Goal: Find specific page/section: Find specific page/section

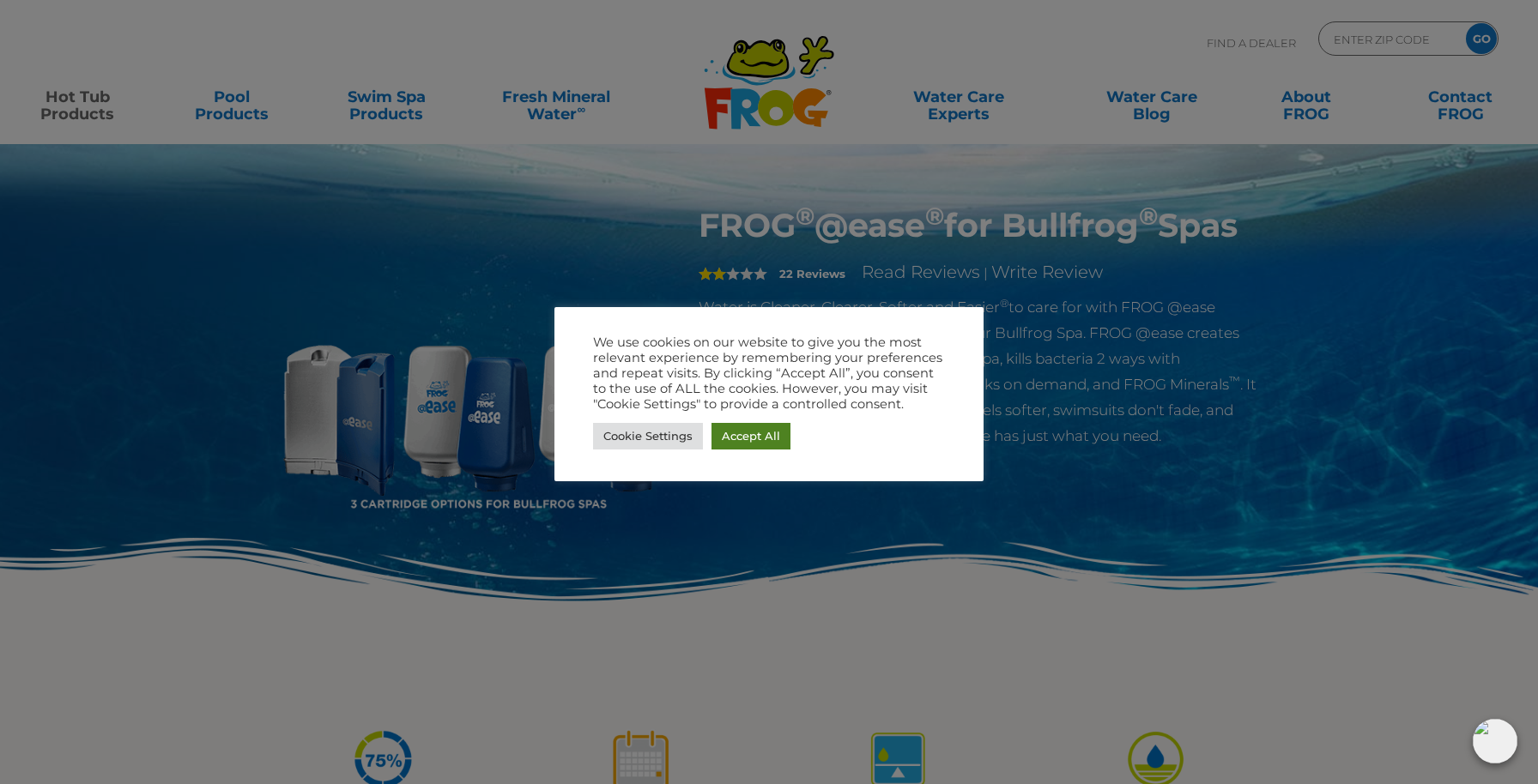
click at [770, 435] on link "Accept All" at bounding box center [751, 436] width 79 height 27
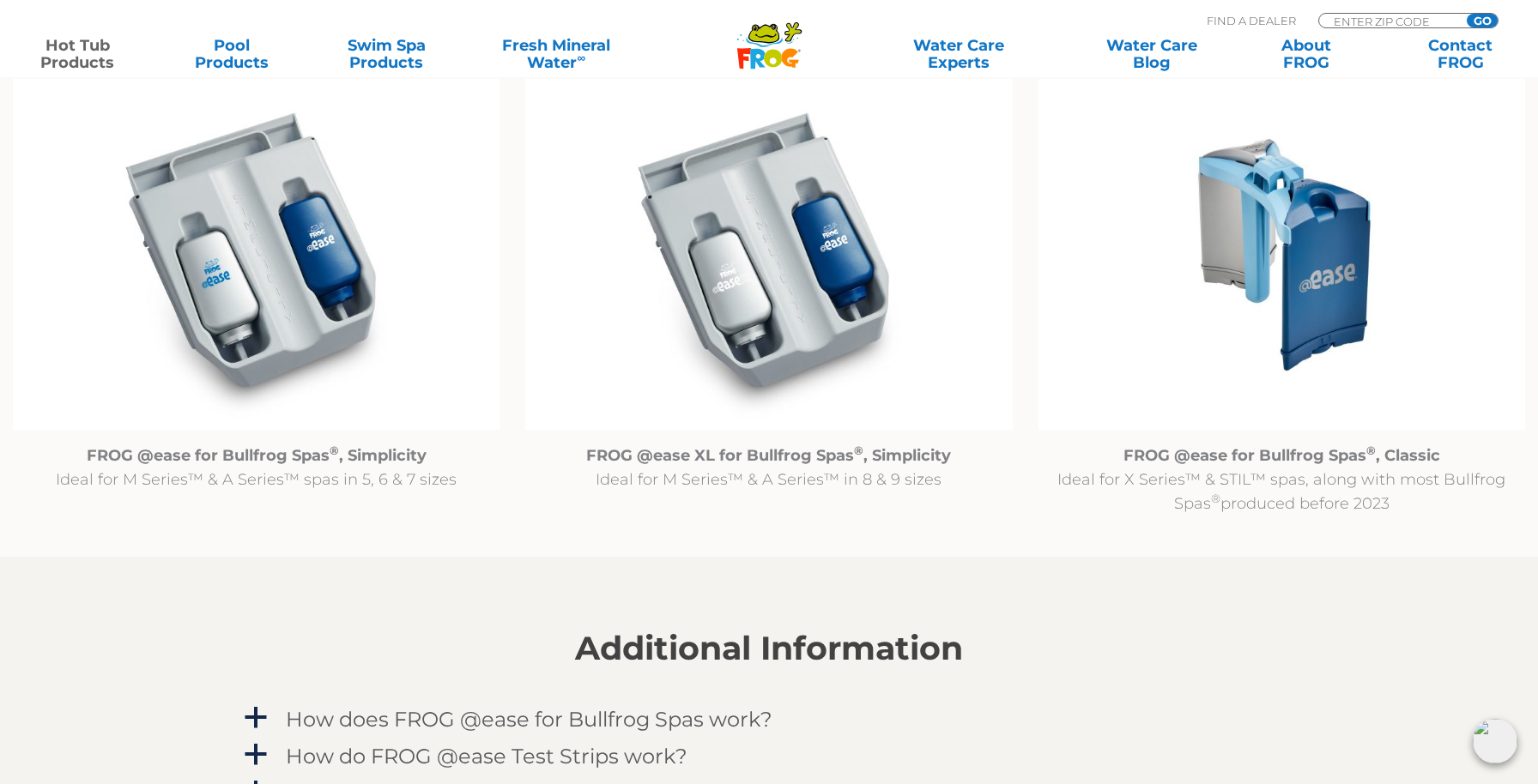
scroll to position [1798, 0]
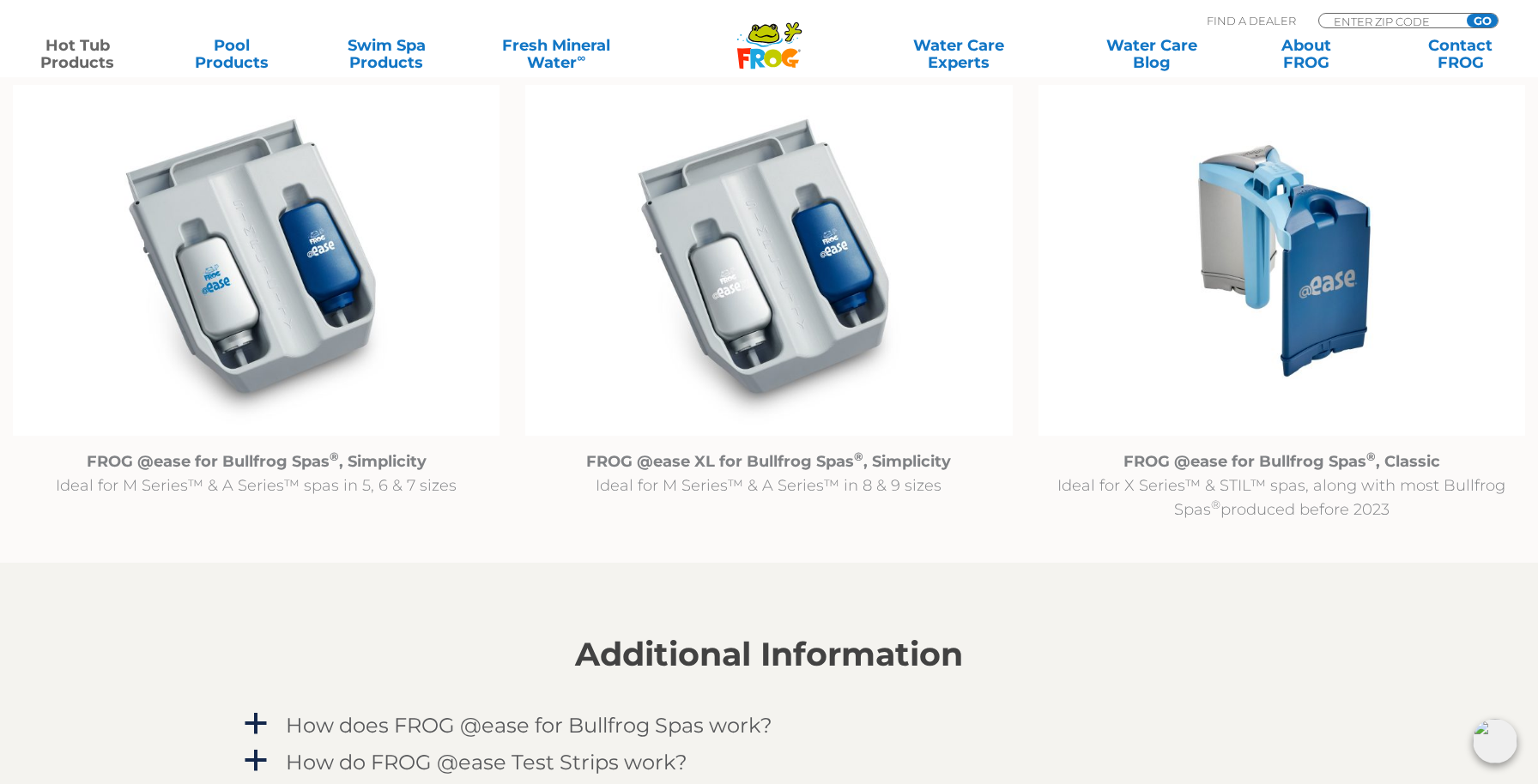
click at [1258, 343] on img at bounding box center [1282, 261] width 487 height 351
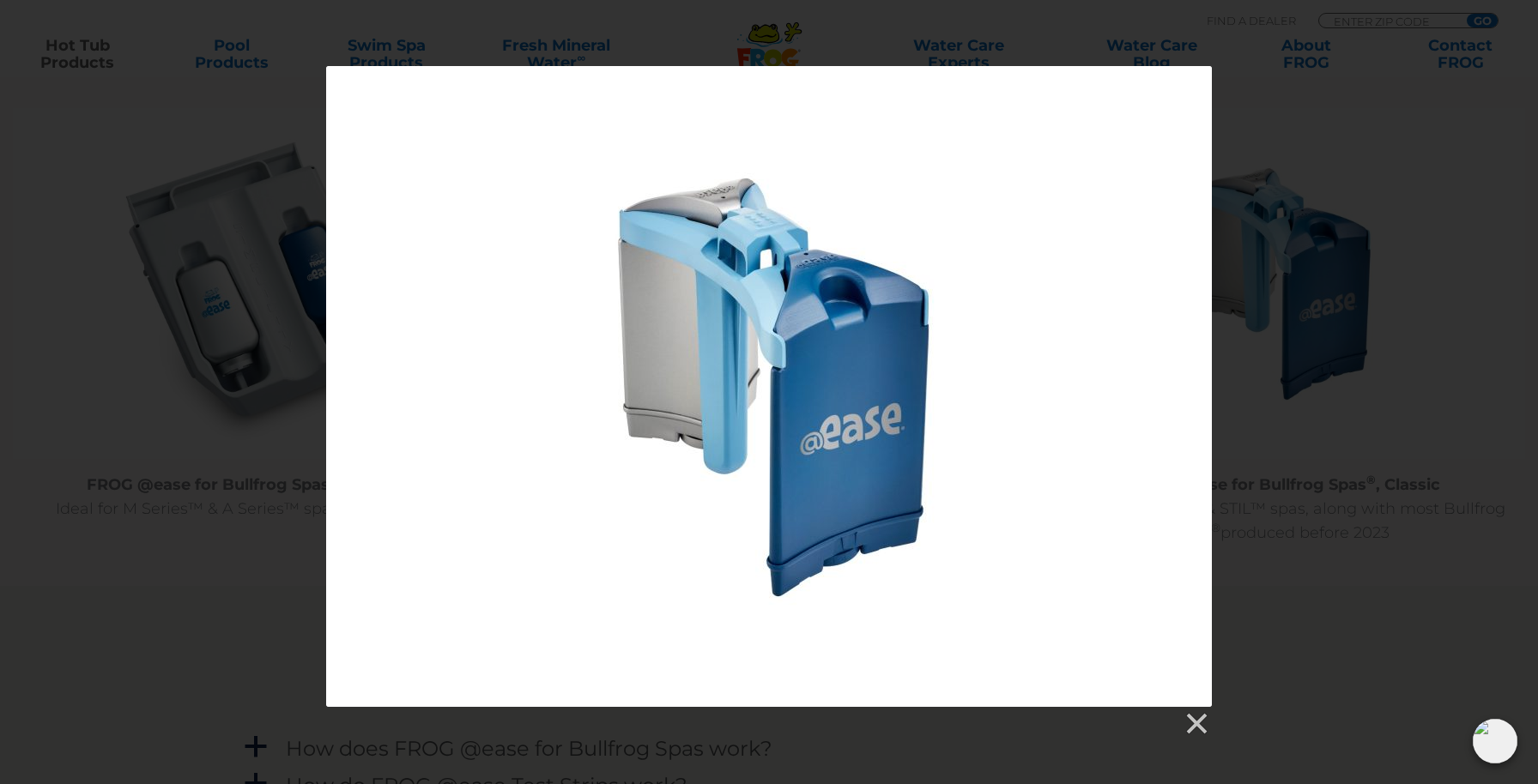
scroll to position [1738, 0]
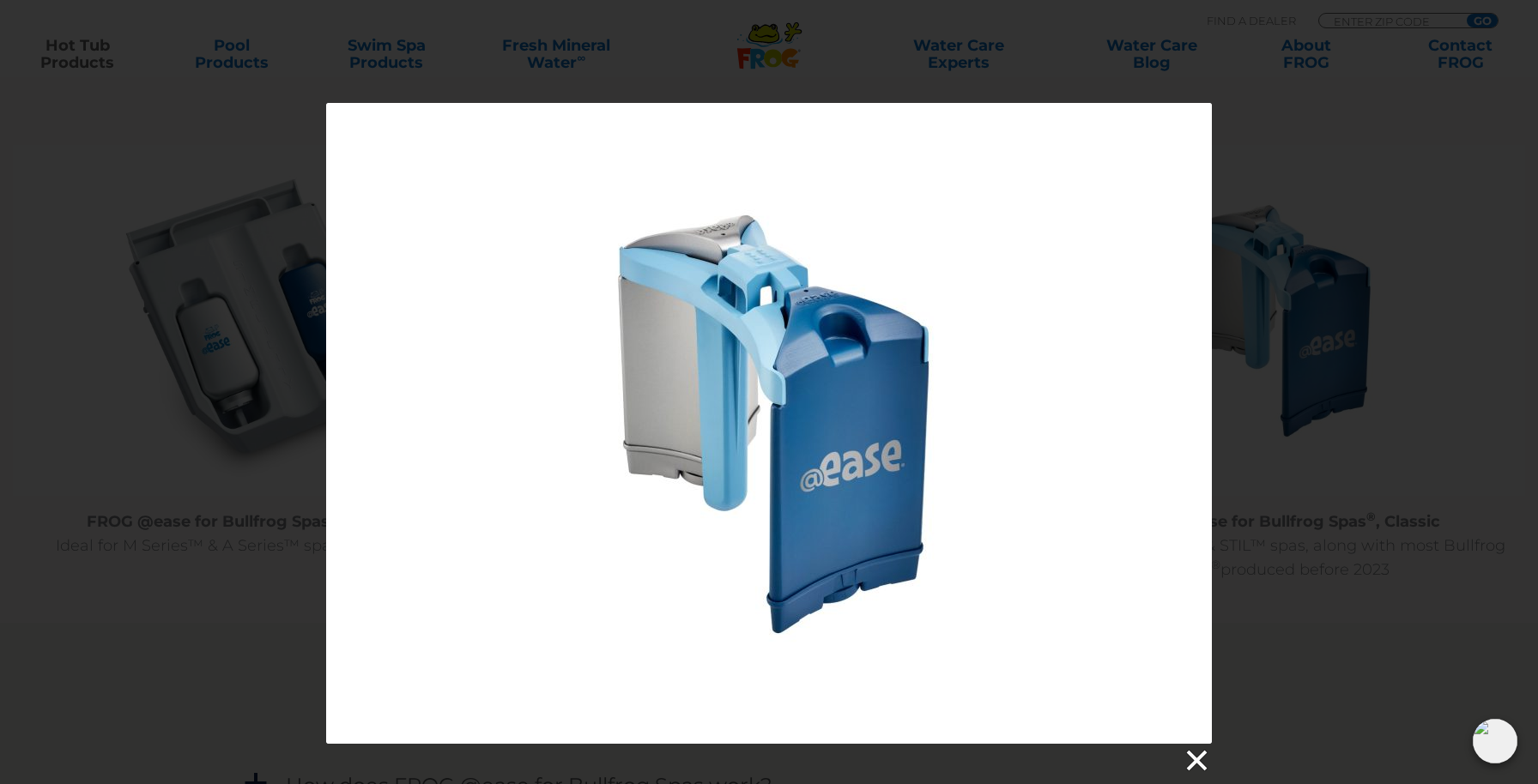
click at [1197, 754] on link at bounding box center [1196, 761] width 26 height 26
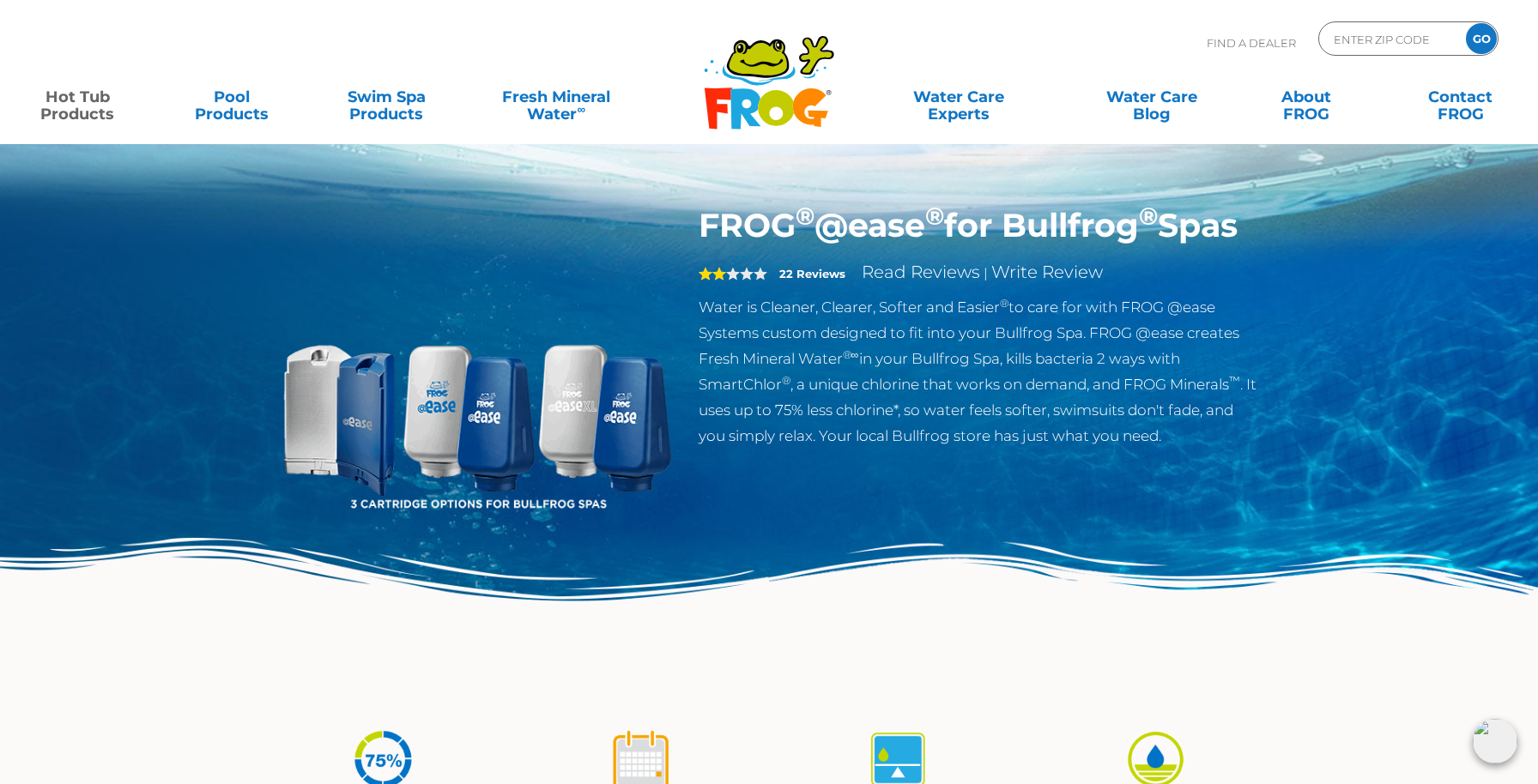
scroll to position [0, 0]
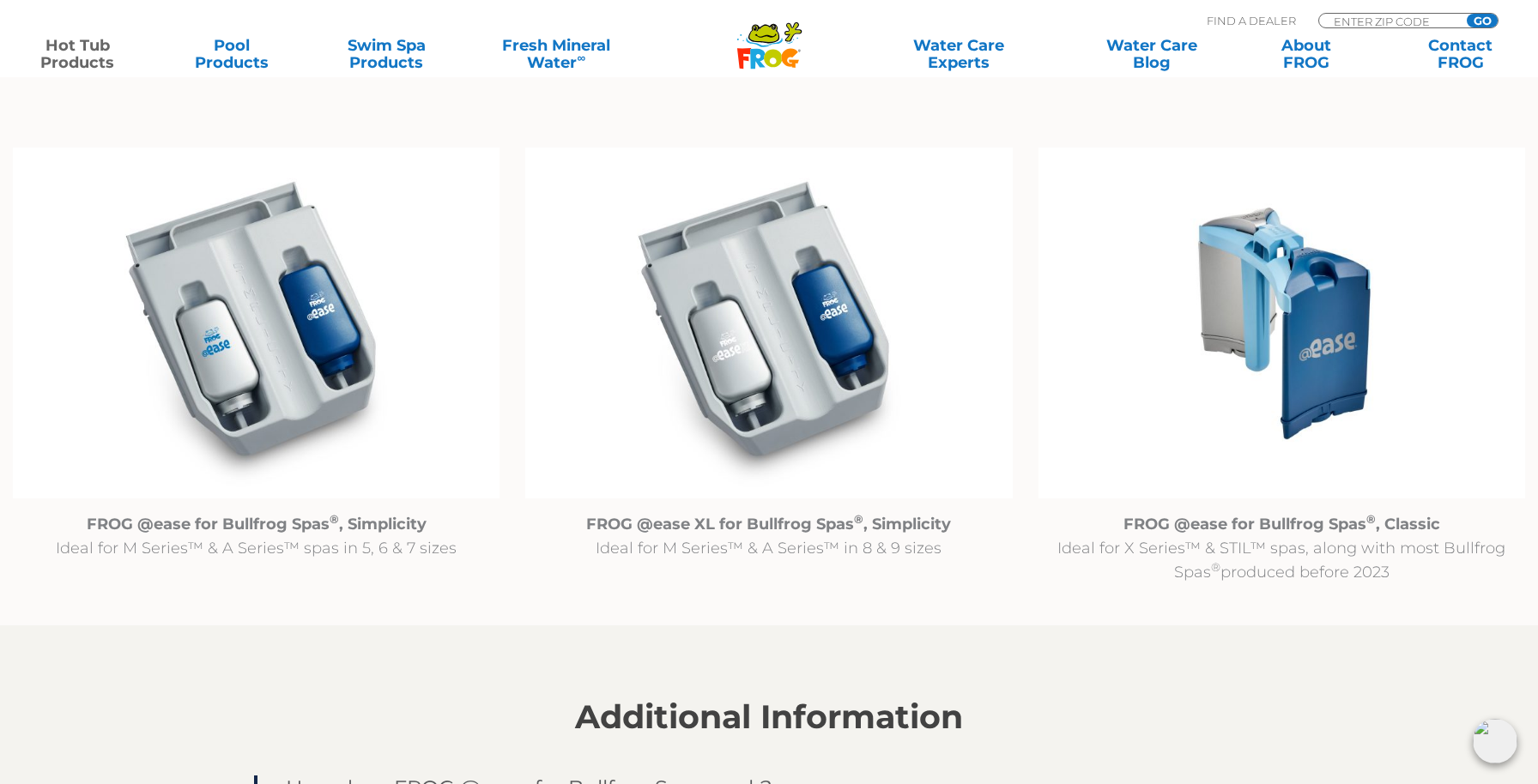
scroll to position [1746, 0]
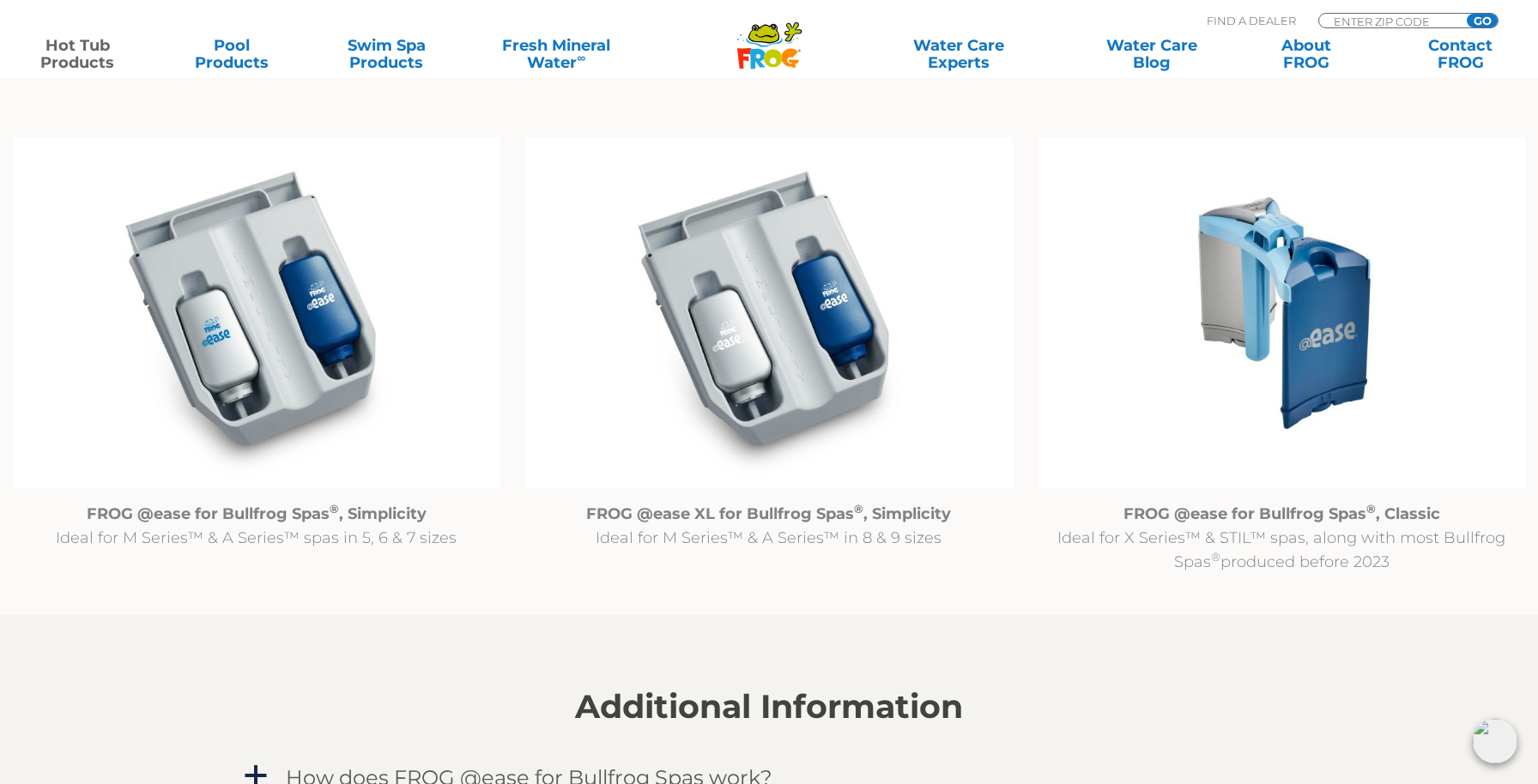
click at [1288, 516] on strong "FROG @ease for Bullfrog Spas ® , Classic" at bounding box center [1282, 513] width 316 height 19
click at [1289, 517] on strong "FROG @ease for Bullfrog Spas ® , Classic" at bounding box center [1282, 513] width 316 height 19
click at [1228, 408] on img at bounding box center [1282, 313] width 487 height 351
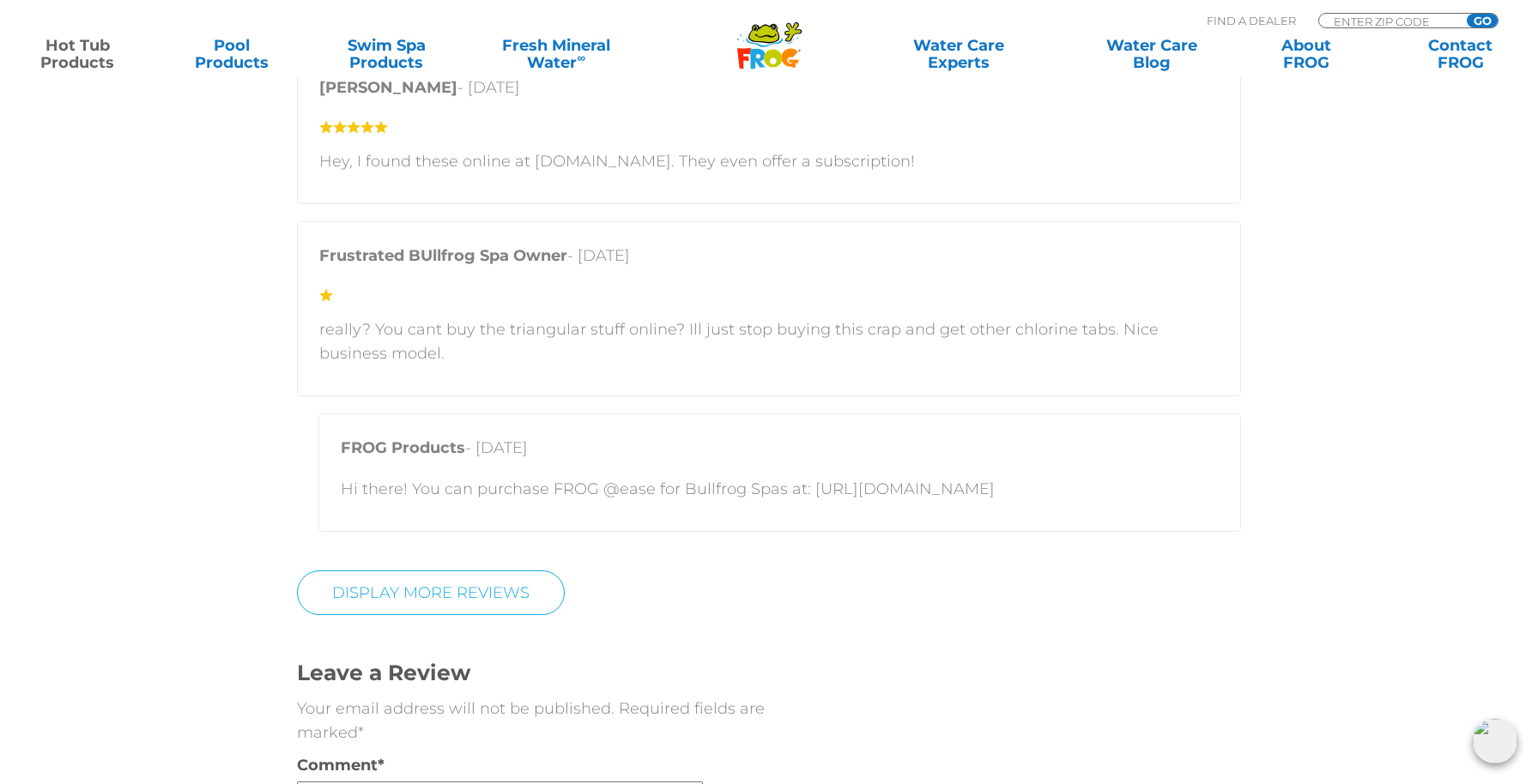
scroll to position [4428, 0]
drag, startPoint x: 1042, startPoint y: 483, endPoint x: 805, endPoint y: 488, distance: 237.1
click at [805, 488] on p "Hi there! You can purchase FROG @ease for Bullfrog Spas at: [URL][DOMAIN_NAME]" at bounding box center [780, 487] width 878 height 24
copy p "https://shop.bullfrogspas.com/"
